Goal: Find specific page/section: Find specific page/section

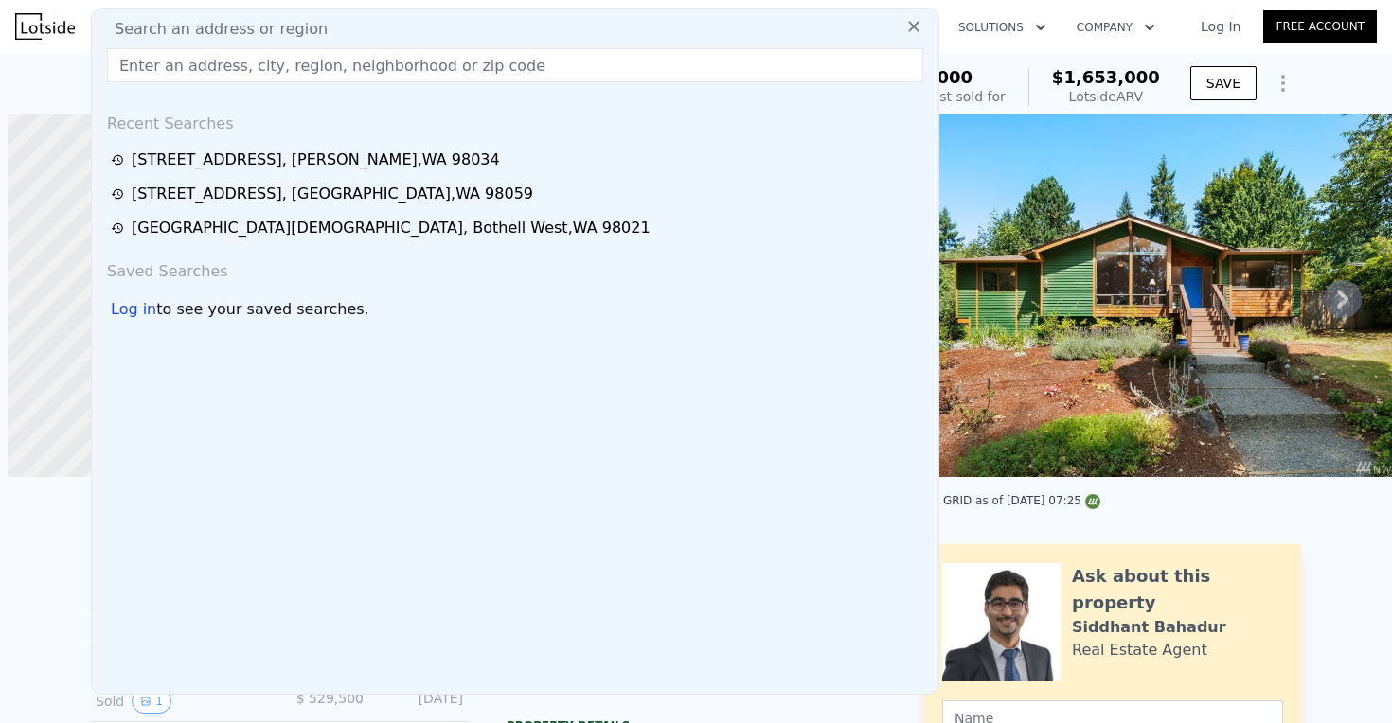
scroll to position [0, 8]
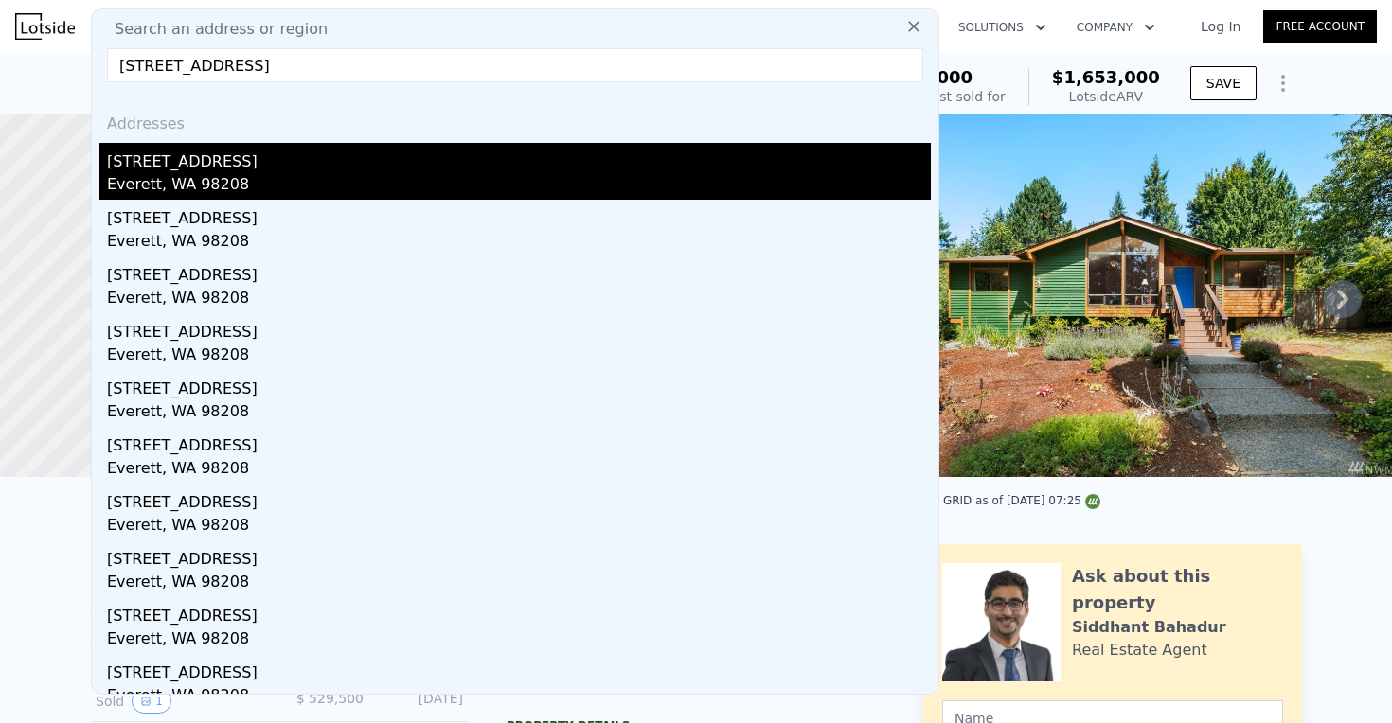
type input "[STREET_ADDRESS]"
click at [271, 174] on div "Everett, WA 98208" at bounding box center [519, 186] width 824 height 27
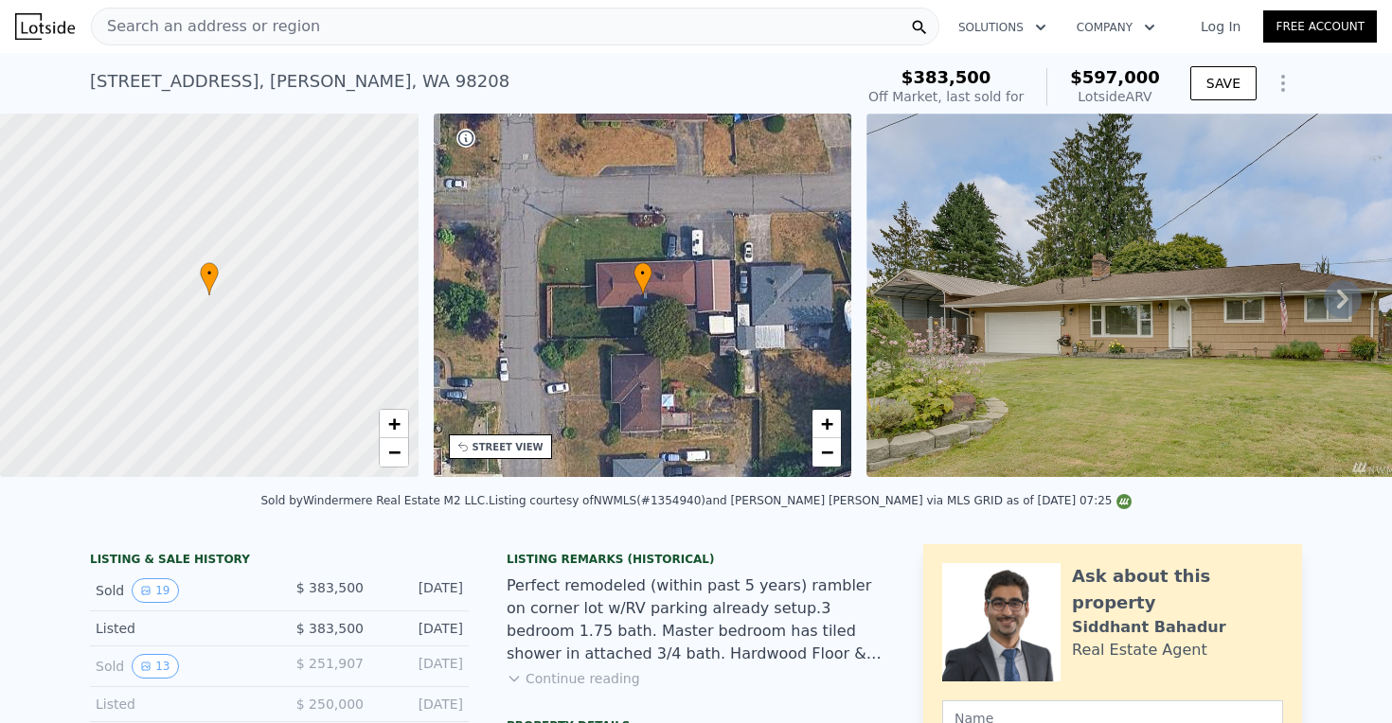
click at [335, 27] on div "Search an address or region" at bounding box center [515, 27] width 848 height 38
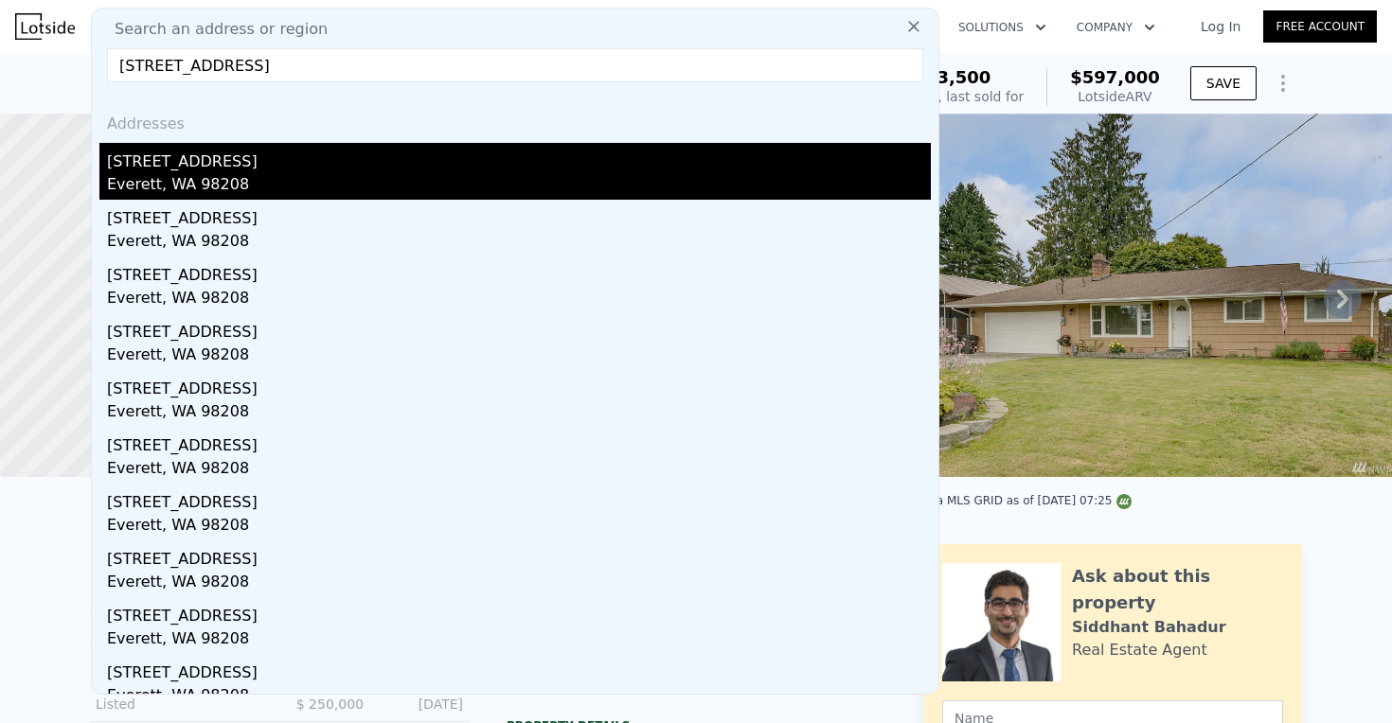
type input "[STREET_ADDRESS]"
click at [186, 170] on div "[STREET_ADDRESS]" at bounding box center [519, 158] width 824 height 30
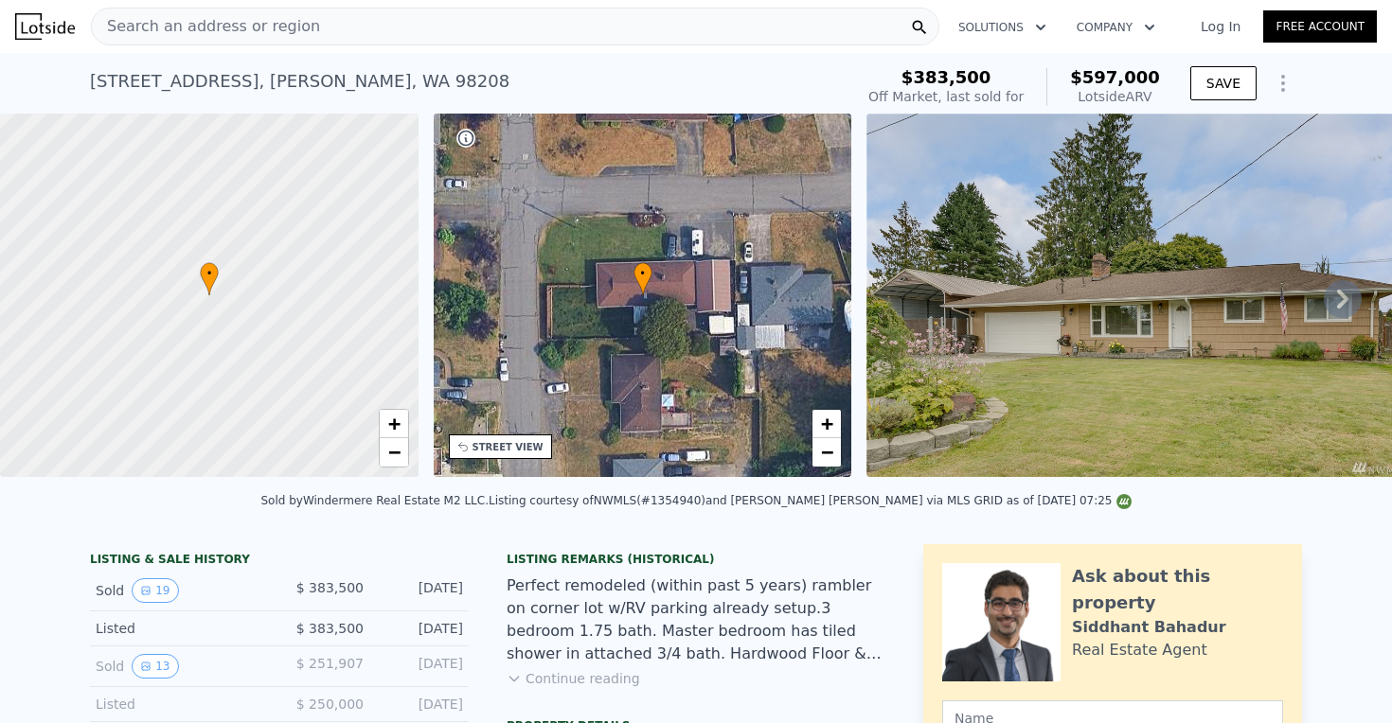
click at [476, 25] on div "Search an address or region" at bounding box center [515, 27] width 848 height 38
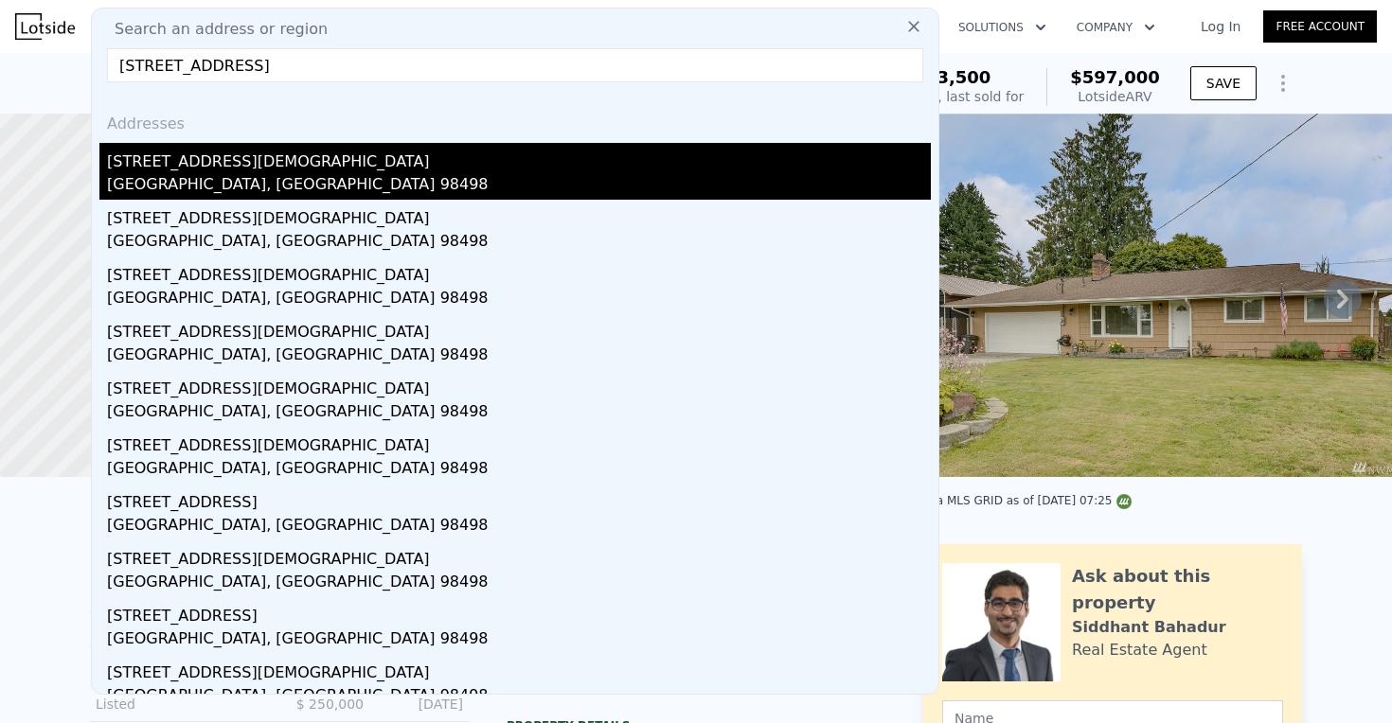
type input "[STREET_ADDRESS]"
click at [307, 171] on div "[STREET_ADDRESS][DEMOGRAPHIC_DATA]" at bounding box center [519, 158] width 824 height 30
